Goal: Task Accomplishment & Management: Manage account settings

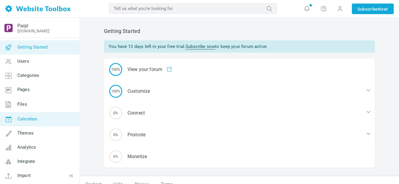
click at [29, 120] on span "Calendars" at bounding box center [27, 118] width 20 height 5
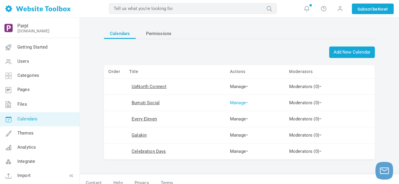
click at [244, 102] on link "Manage" at bounding box center [239, 102] width 18 height 5
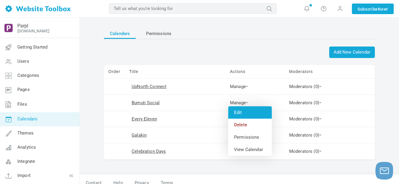
click at [242, 111] on link "Edit" at bounding box center [250, 112] width 44 height 12
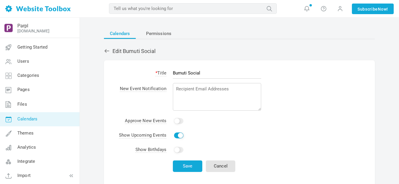
click at [191, 75] on input "Bumuti Social" at bounding box center [217, 72] width 88 height 11
drag, startPoint x: 0, startPoint y: 0, endPoint x: 191, endPoint y: 74, distance: 205.3
click at [191, 74] on input "Bumuti Social" at bounding box center [217, 72] width 88 height 11
type input "Parpl"
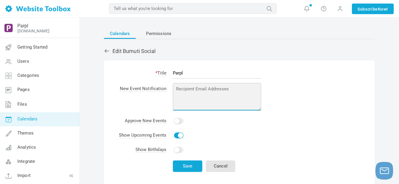
click at [191, 88] on textarea at bounding box center [217, 97] width 88 height 28
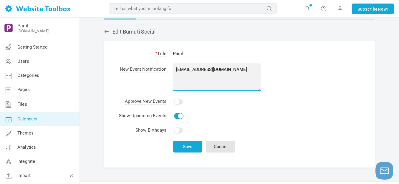
scroll to position [29, 0]
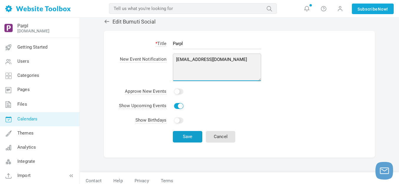
type textarea "parplmedia@outlook.com"
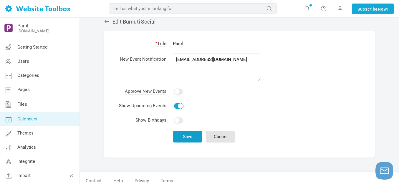
click at [188, 136] on button "Save" at bounding box center [187, 136] width 29 height 11
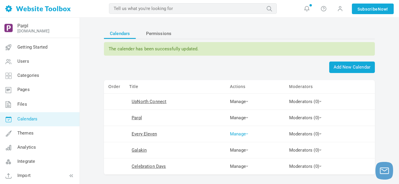
click at [246, 134] on span at bounding box center [247, 133] width 2 height 1
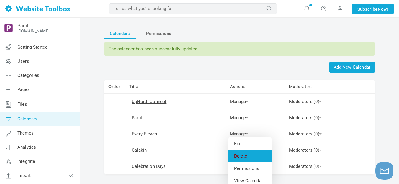
click at [241, 156] on link "Delete" at bounding box center [250, 156] width 44 height 12
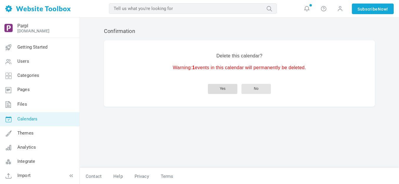
click at [227, 88] on button "Yes" at bounding box center [222, 89] width 29 height 10
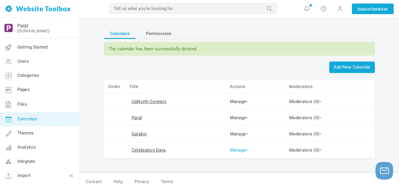
click at [246, 150] on span at bounding box center [247, 150] width 2 height 1
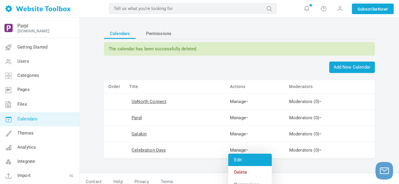
drag, startPoint x: 238, startPoint y: 172, endPoint x: 238, endPoint y: 166, distance: 6.5
click at [238, 172] on link "Delete" at bounding box center [250, 172] width 44 height 12
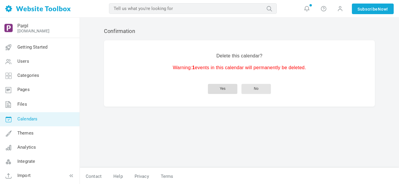
click at [222, 87] on button "Yes" at bounding box center [222, 89] width 29 height 10
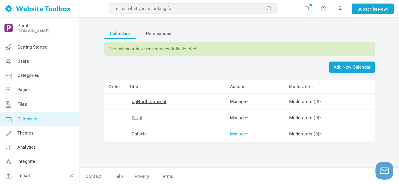
click at [246, 134] on span at bounding box center [247, 133] width 2 height 1
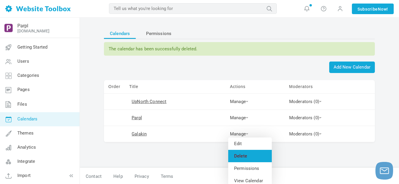
click at [239, 155] on link "Delete" at bounding box center [250, 156] width 44 height 12
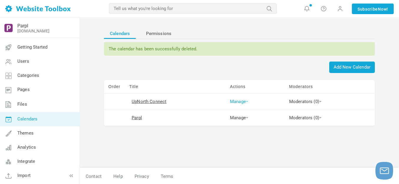
click at [243, 101] on link "Manage" at bounding box center [239, 101] width 18 height 5
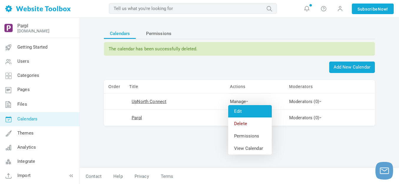
click at [241, 110] on link "Edit" at bounding box center [250, 111] width 44 height 12
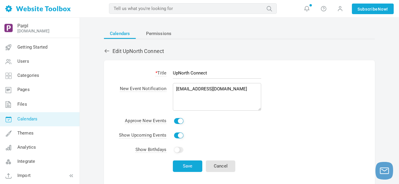
drag, startPoint x: 189, startPoint y: 74, endPoint x: 242, endPoint y: 73, distance: 53.6
click at [242, 73] on input "UpNorth Connect" at bounding box center [217, 72] width 88 height 11
type input "UpNorth"
click at [192, 166] on button "Save" at bounding box center [187, 166] width 29 height 11
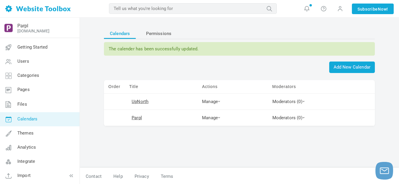
drag, startPoint x: 338, startPoint y: 9, endPoint x: 336, endPoint y: 13, distance: 4.2
click at [338, 9] on span at bounding box center [340, 8] width 6 height 6
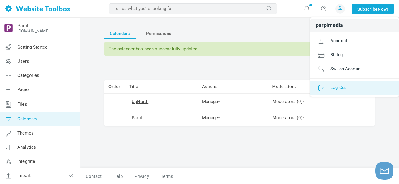
click at [335, 87] on span "Log Out" at bounding box center [338, 87] width 16 height 5
